Goal: Task Accomplishment & Management: Manage account settings

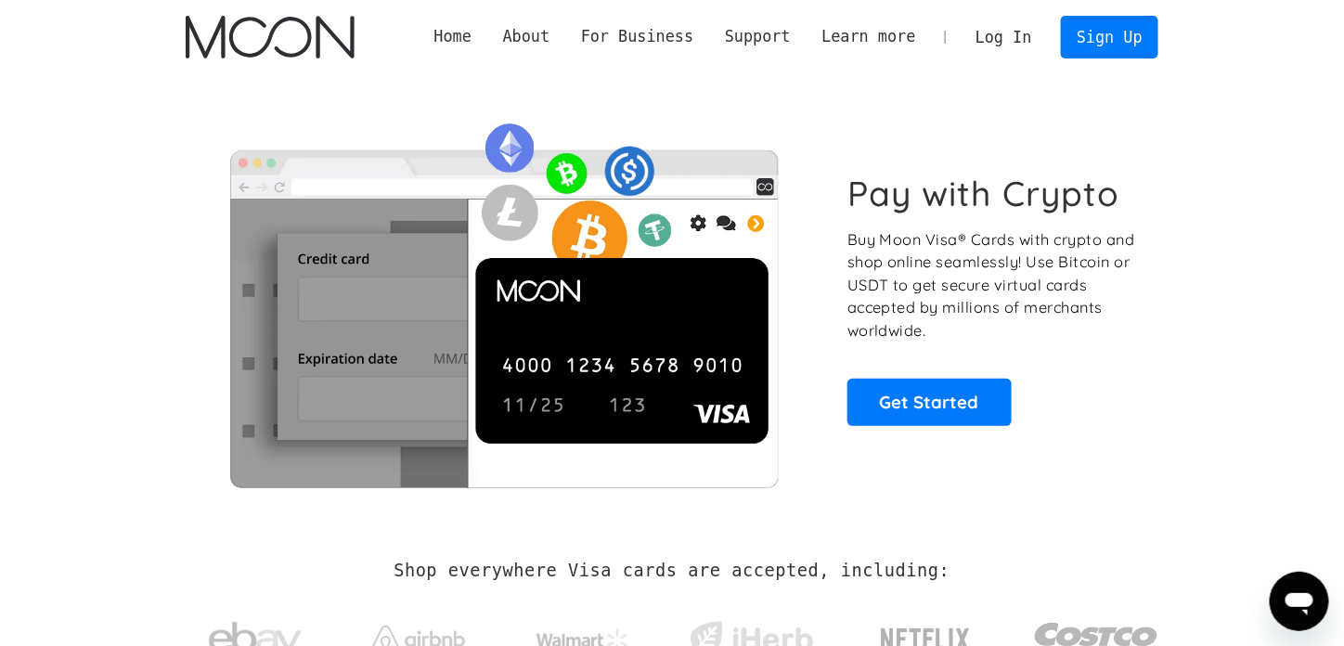
click at [1020, 32] on link "Log In" at bounding box center [1003, 37] width 87 height 41
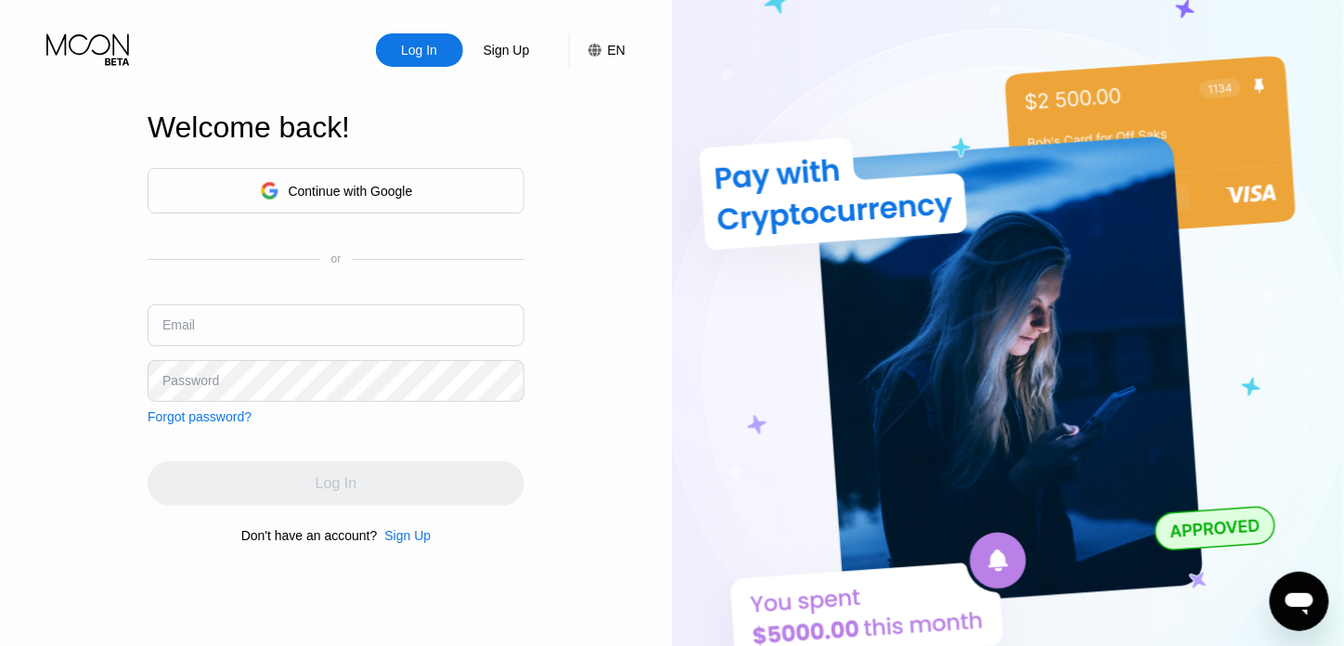
click at [268, 318] on input "text" at bounding box center [336, 325] width 377 height 42
type input "kay"
click at [412, 46] on div "Log In" at bounding box center [419, 50] width 40 height 19
click at [369, 314] on input "text" at bounding box center [336, 325] width 377 height 42
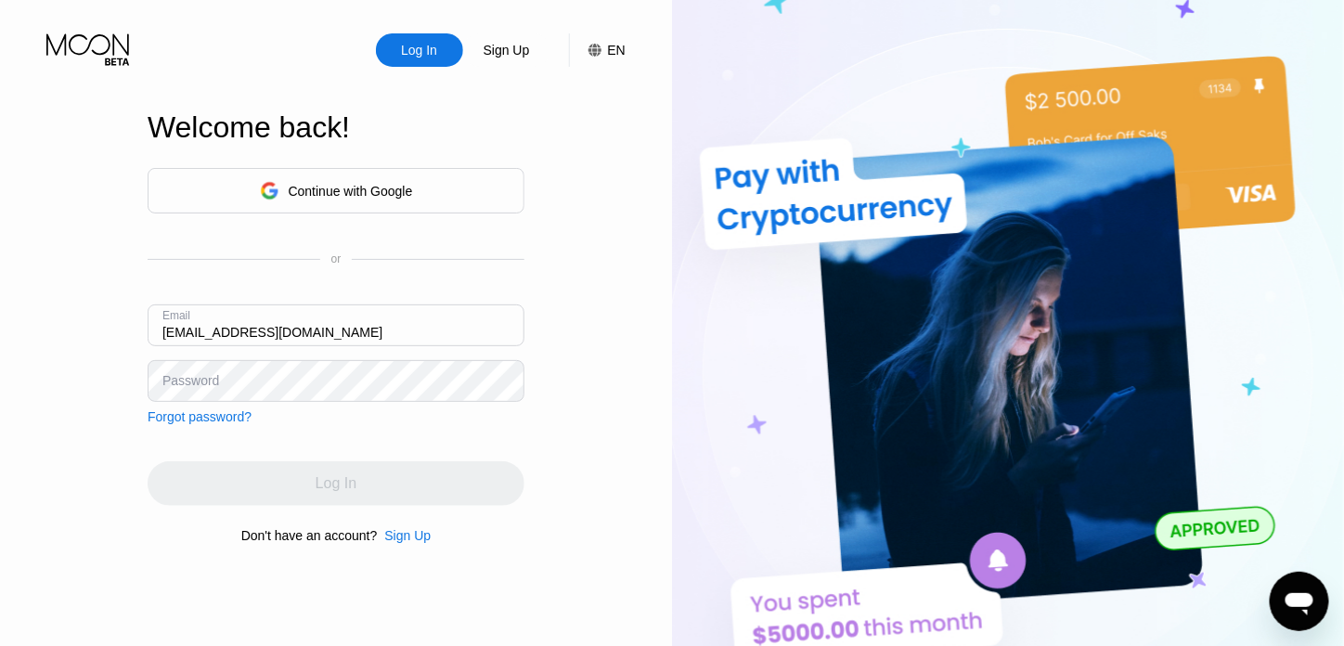
type input "kayhaw12@gmail.com"
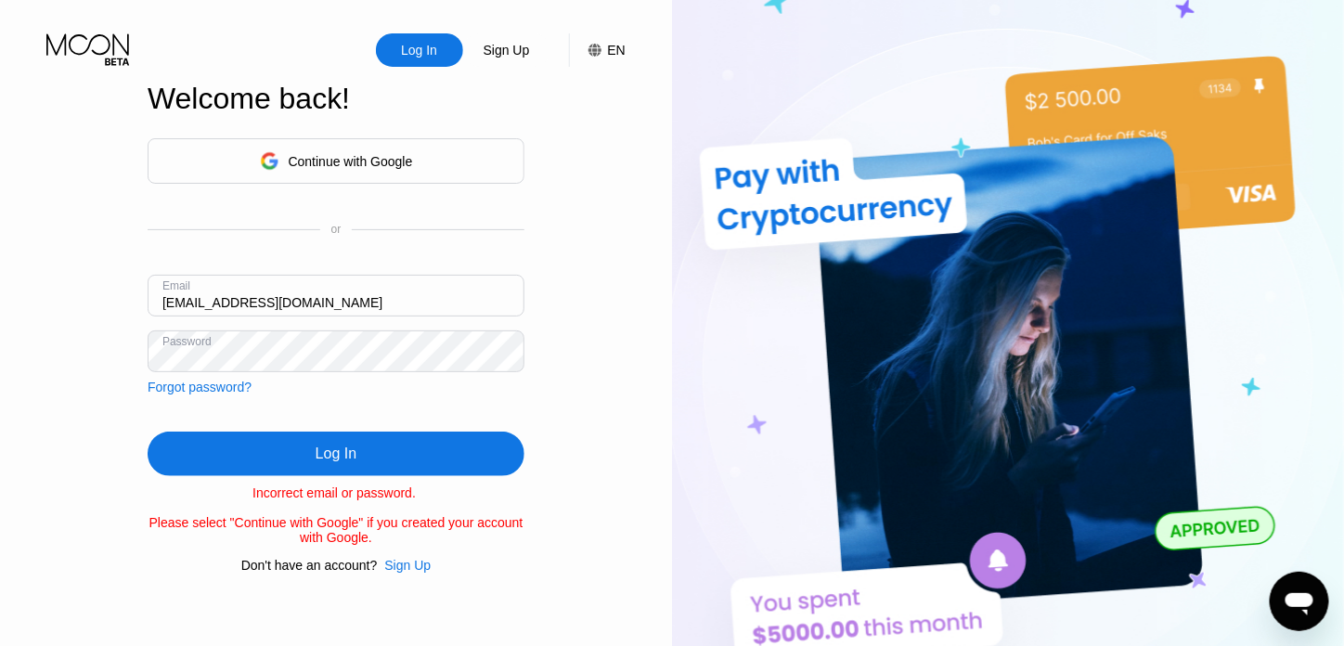
click at [76, 42] on icon at bounding box center [89, 49] width 86 height 32
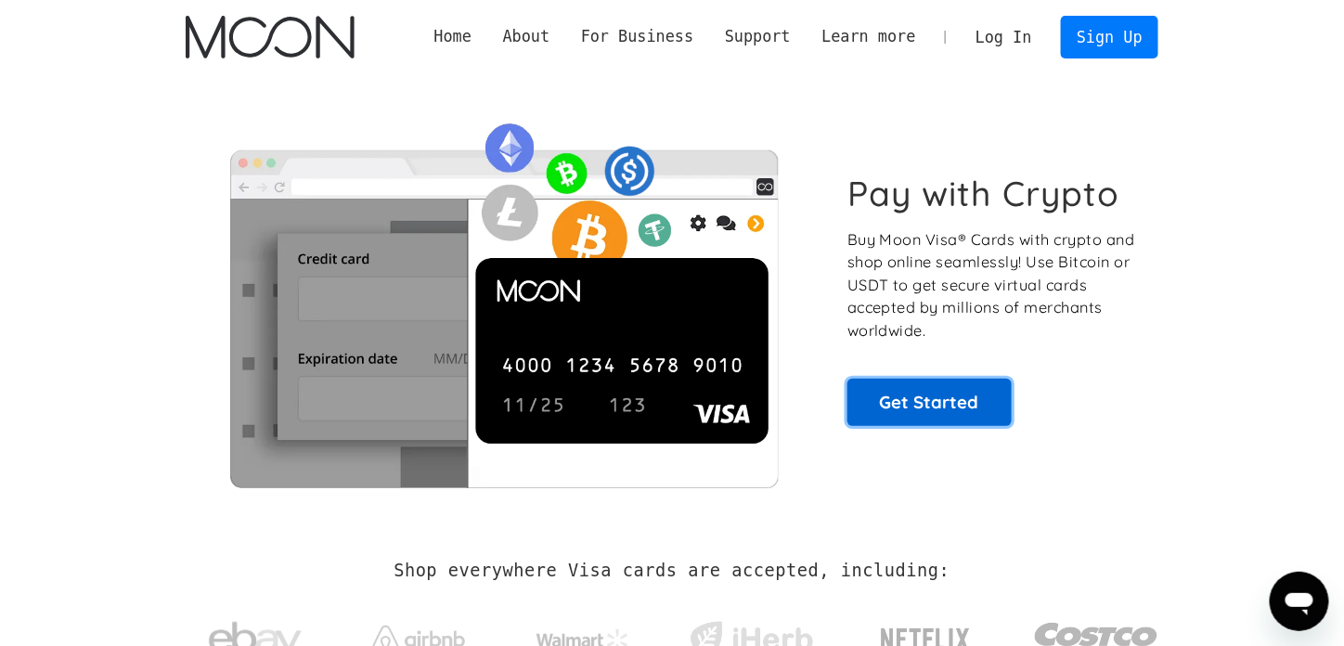
click at [903, 419] on link "Get Started" at bounding box center [929, 402] width 164 height 46
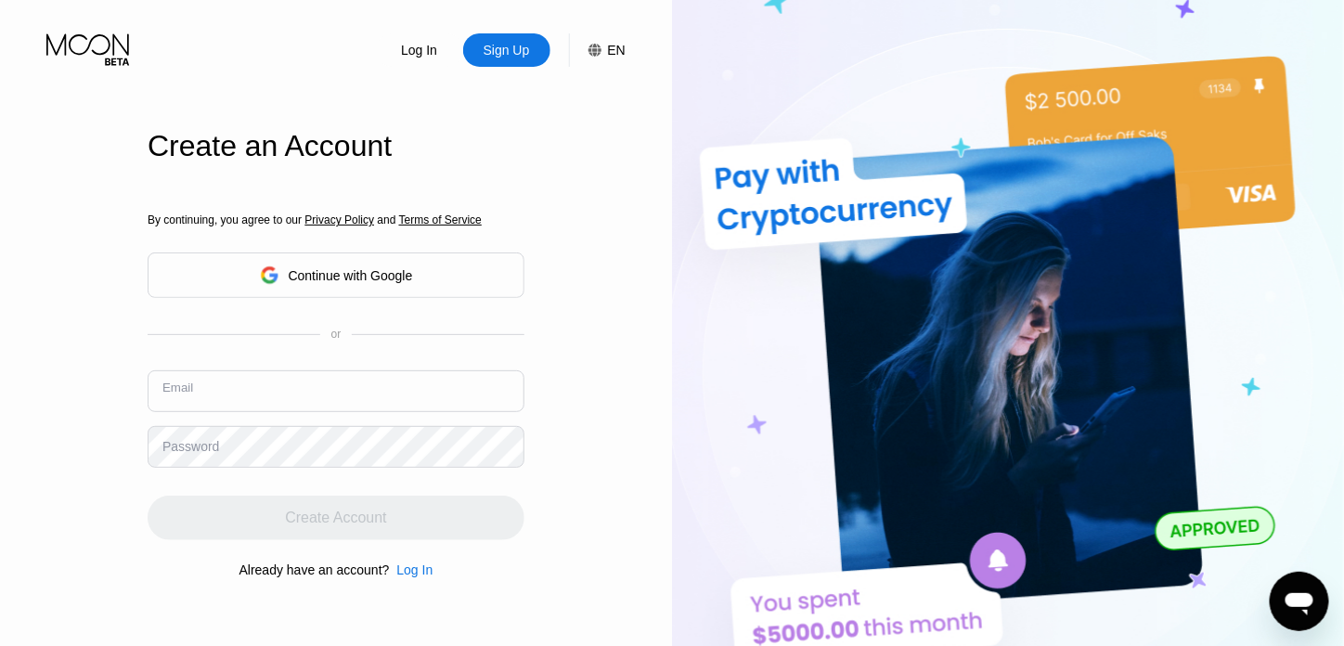
click at [317, 381] on input "text" at bounding box center [336, 391] width 377 height 42
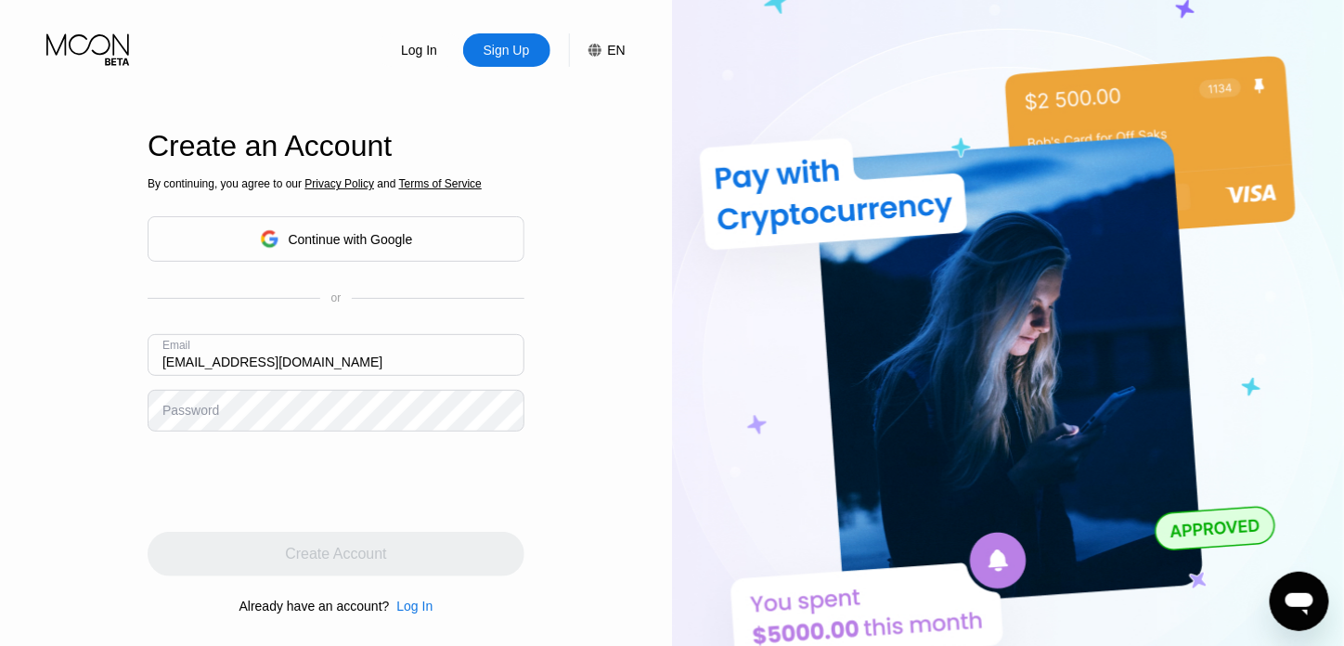
type input "[EMAIL_ADDRESS][DOMAIN_NAME]"
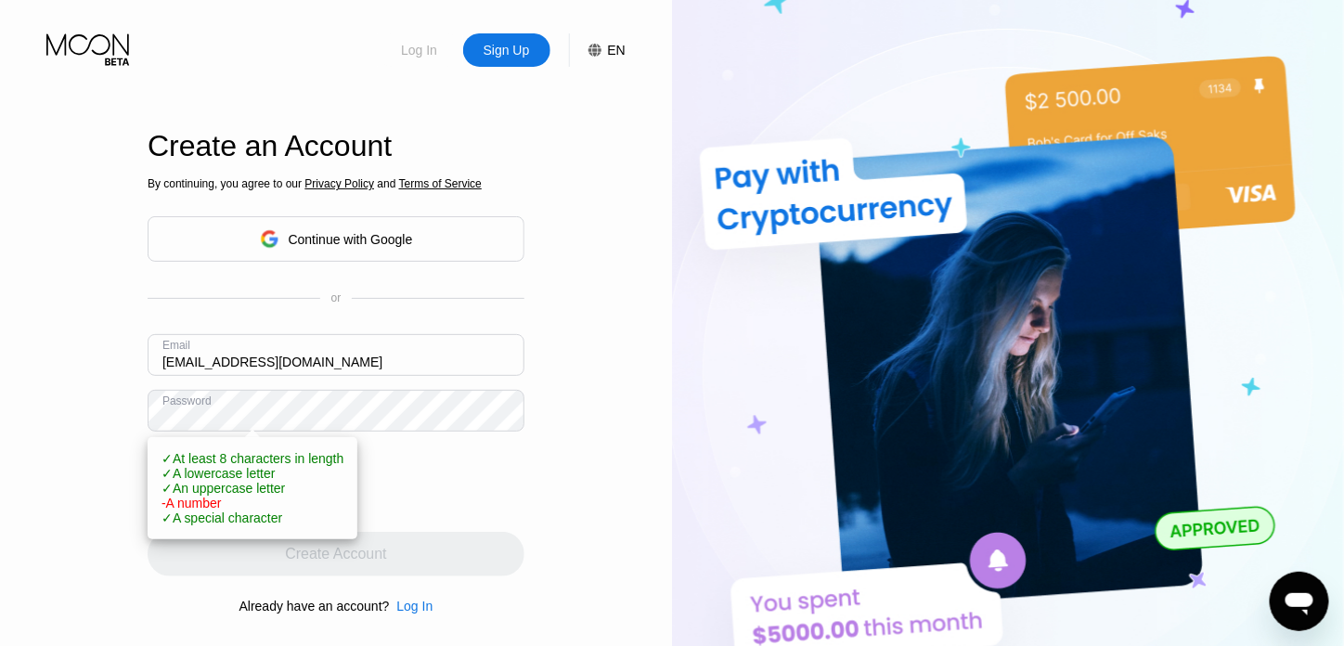
click at [421, 45] on div "Log In" at bounding box center [419, 50] width 40 height 19
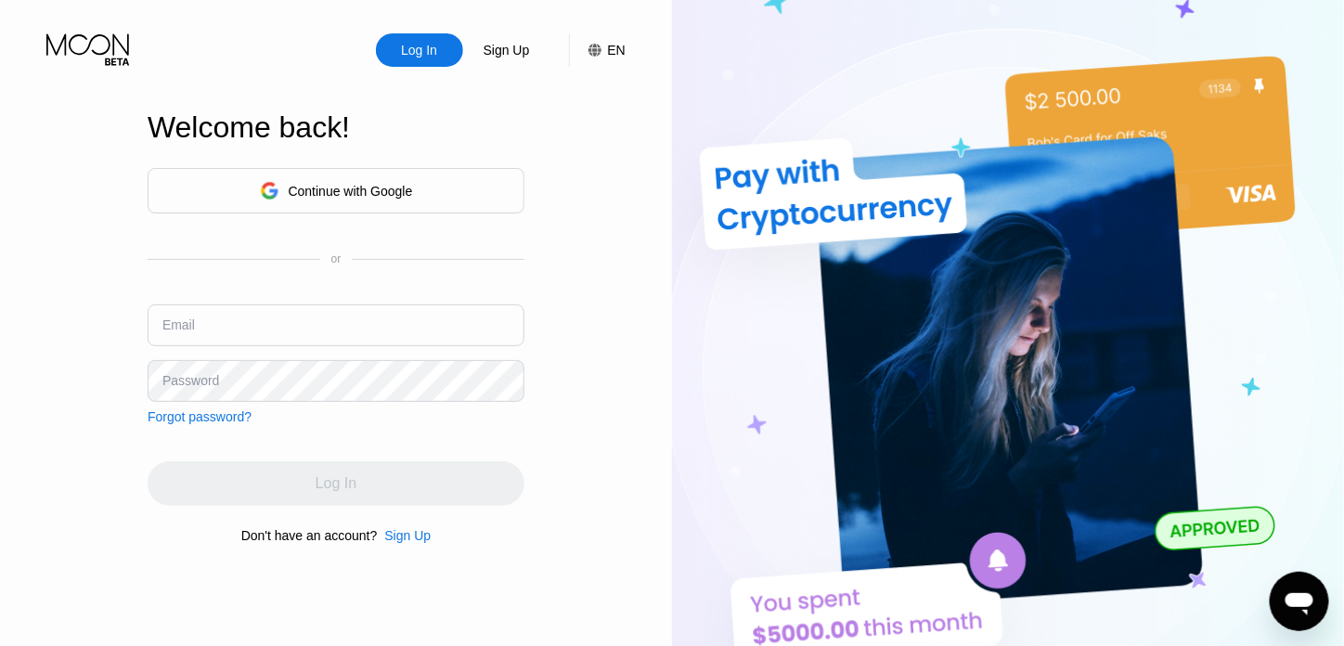
click at [247, 331] on input "text" at bounding box center [336, 325] width 377 height 42
type input "[EMAIL_ADDRESS][DOMAIN_NAME]"
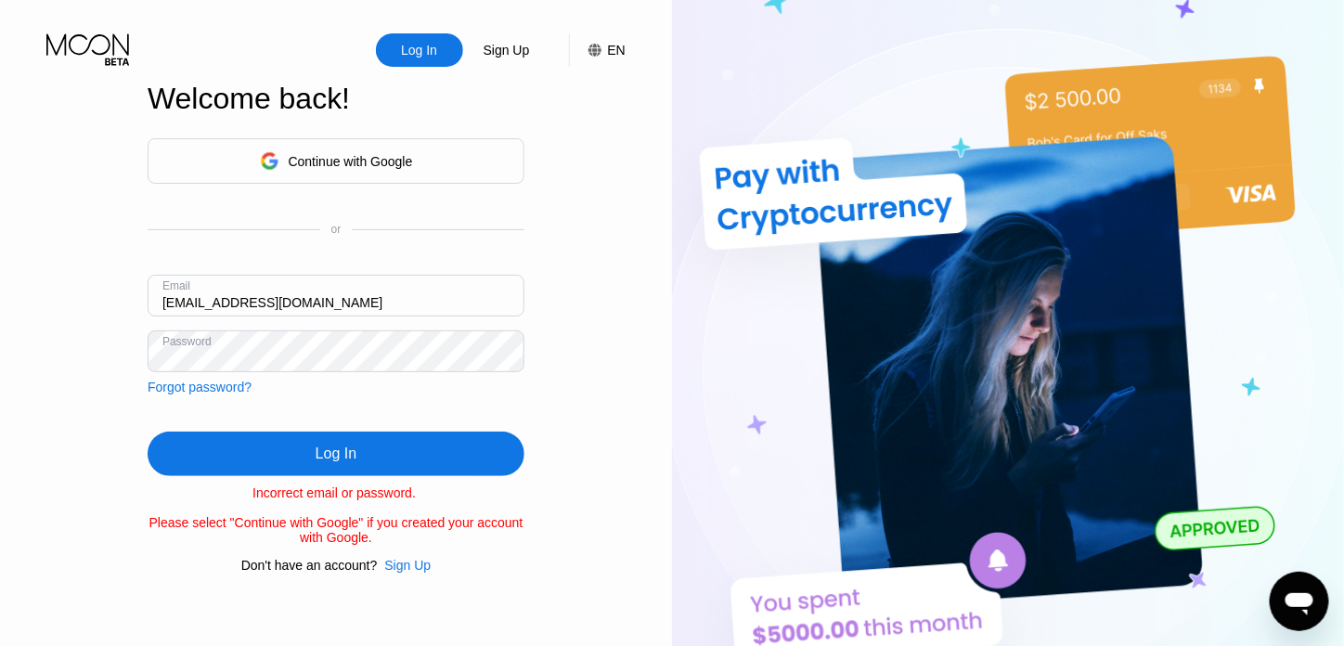
click at [56, 322] on div "Log In Sign Up EN Language Select an item Save Welcome back! Continue with Goog…" at bounding box center [336, 355] width 672 height 711
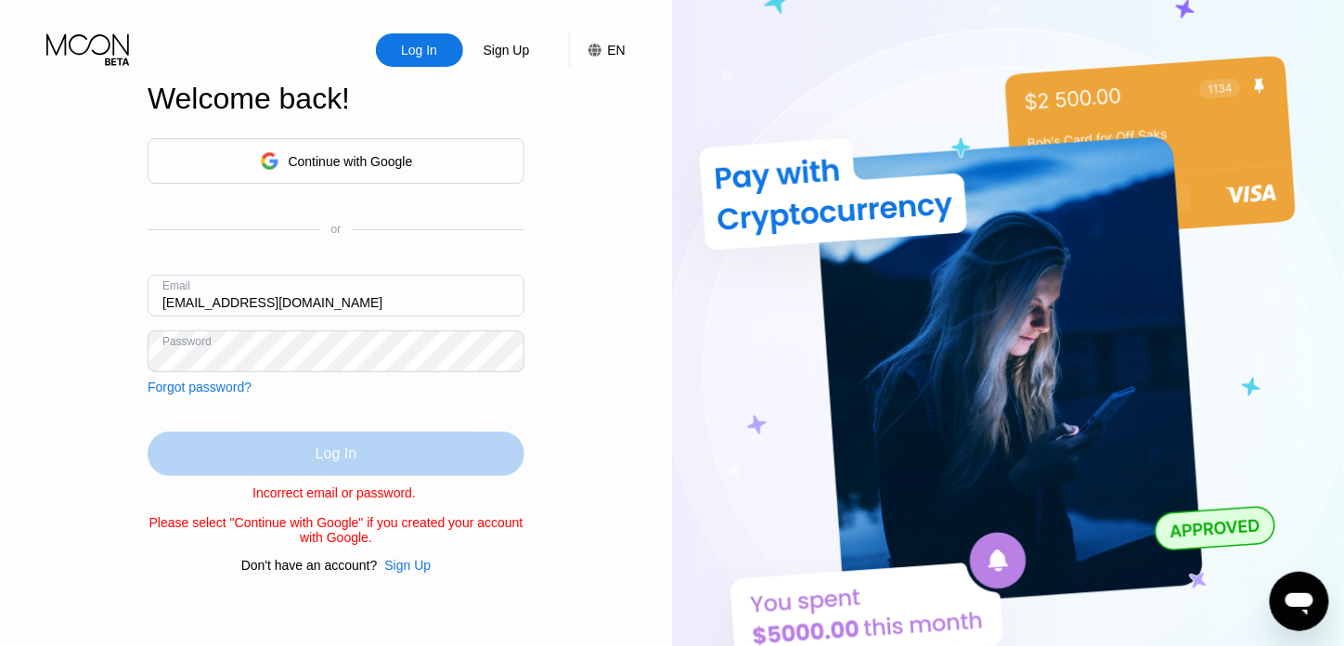
click at [284, 450] on div "Log In" at bounding box center [336, 454] width 377 height 45
